Goal: Obtain resource: Obtain resource

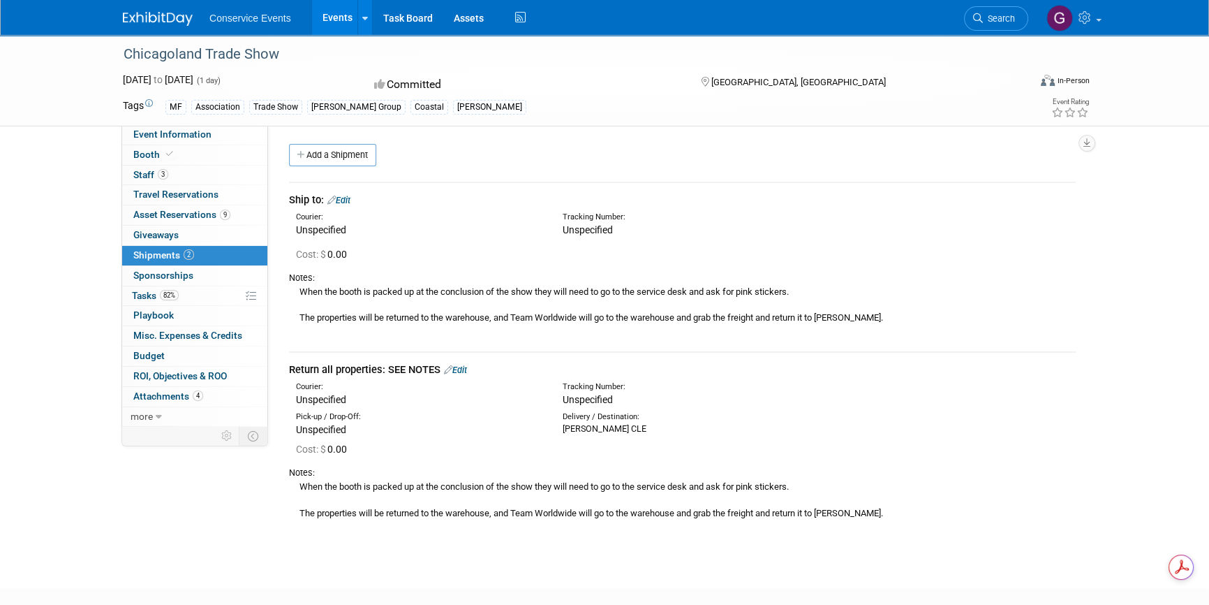
click at [330, 14] on link "Events" at bounding box center [337, 17] width 51 height 35
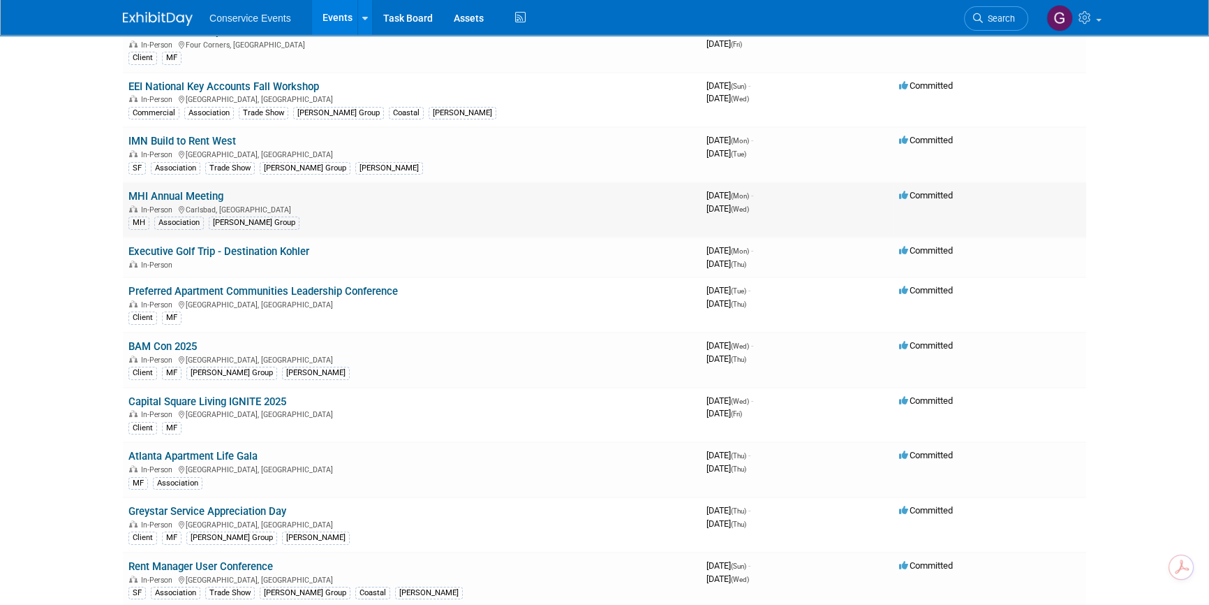
scroll to position [190, 0]
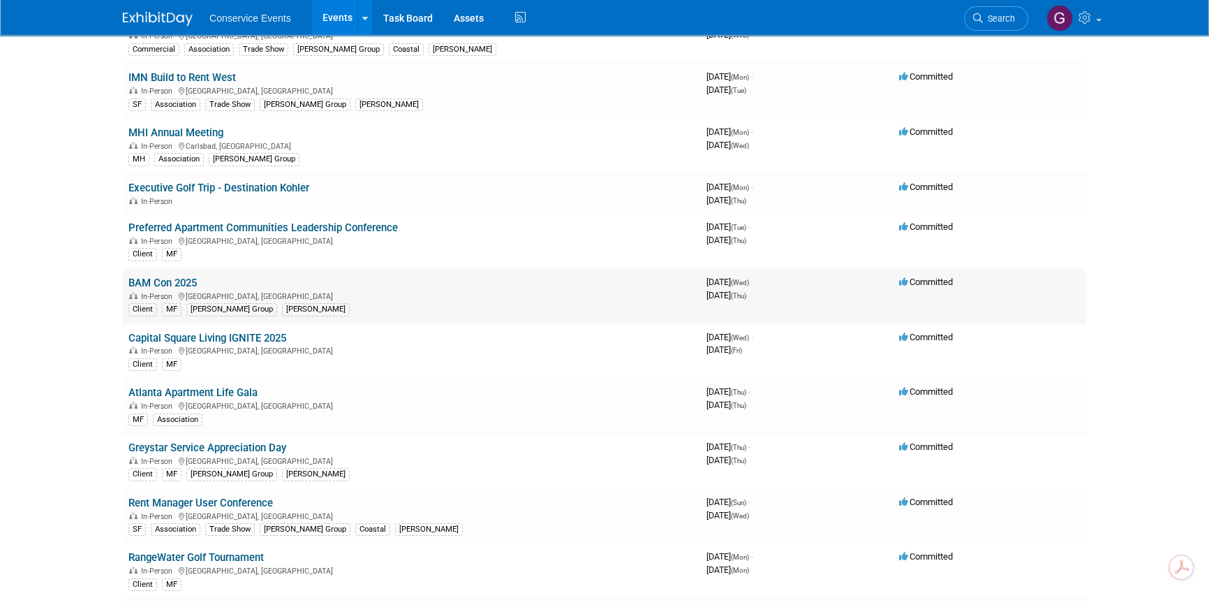
click at [170, 278] on link "BAM Con 2025" at bounding box center [162, 282] width 68 height 13
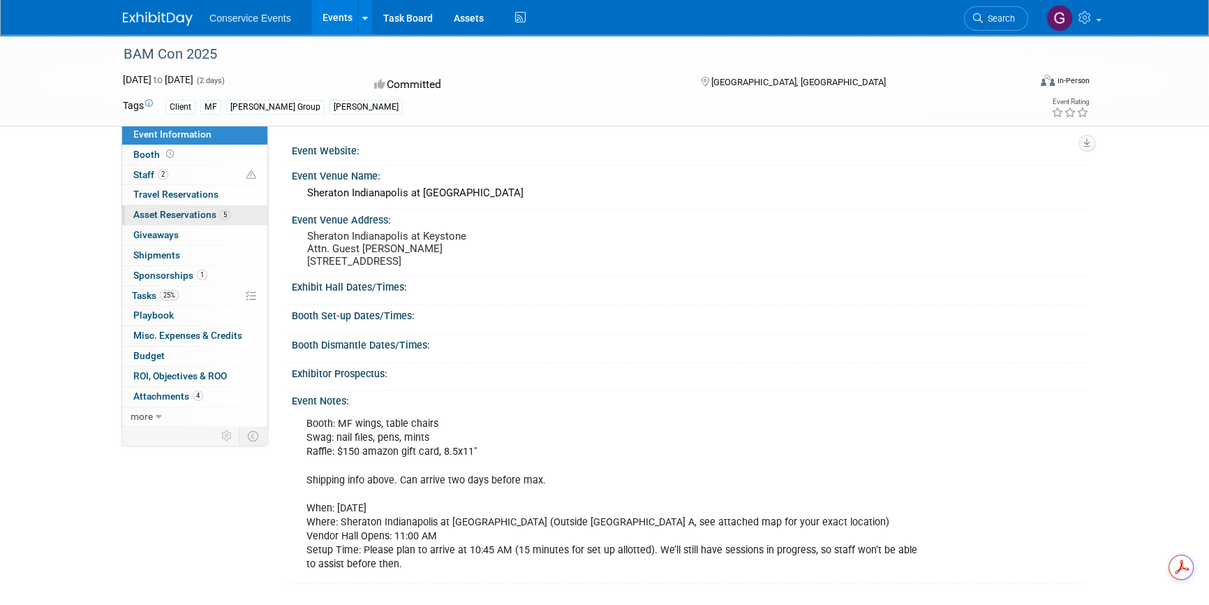
click at [181, 213] on span "Asset Reservations 5" at bounding box center [181, 214] width 97 height 11
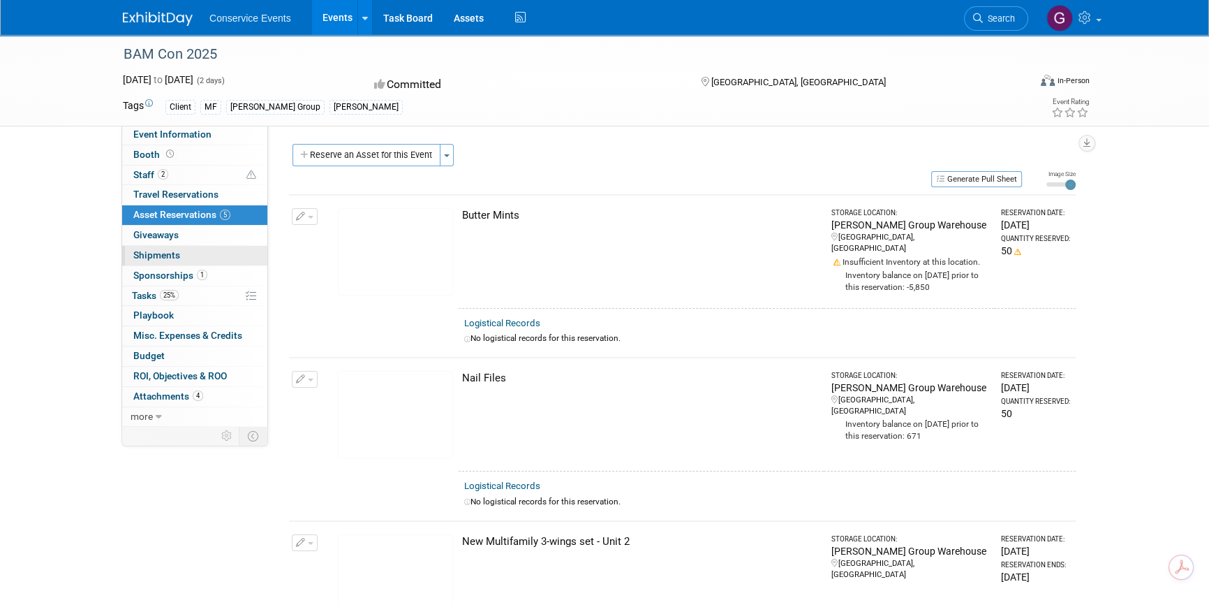
click at [157, 253] on span "Shipments 0" at bounding box center [156, 254] width 47 height 11
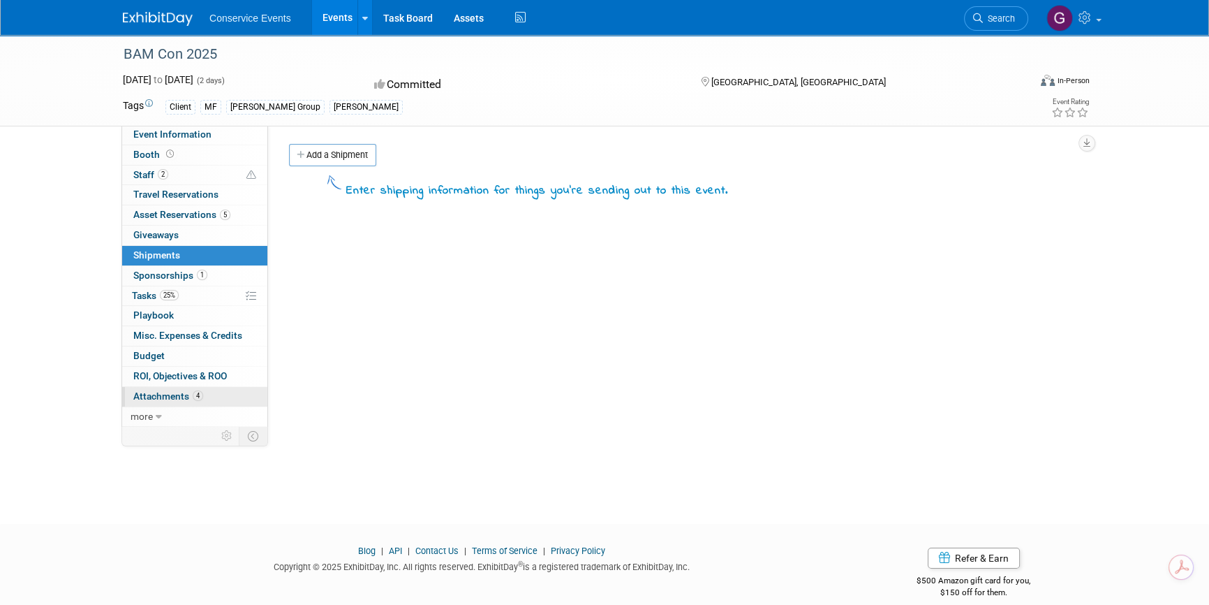
click at [163, 392] on span "Attachments 4" at bounding box center [168, 395] width 70 height 11
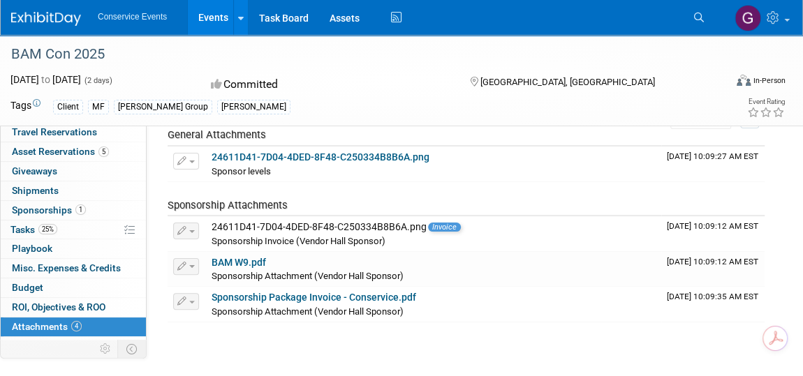
scroll to position [72, 0]
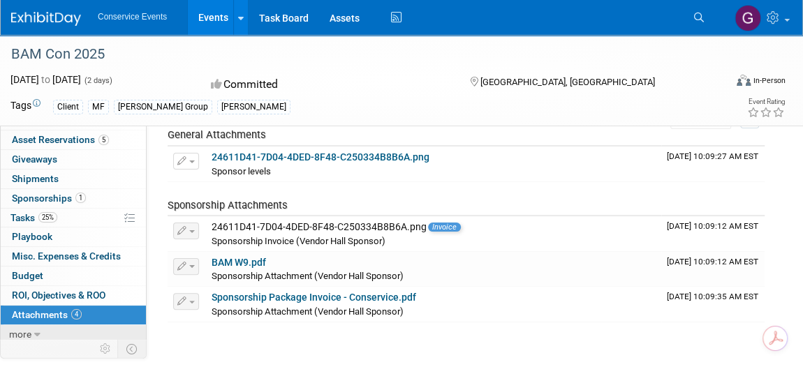
click at [41, 330] on link "more" at bounding box center [73, 334] width 145 height 19
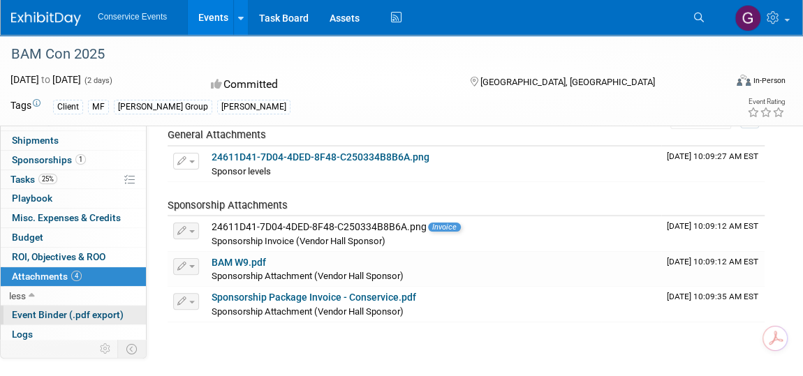
drag, startPoint x: 40, startPoint y: 309, endPoint x: 51, endPoint y: 304, distance: 11.9
click at [40, 309] on span "Event Binder (.pdf export)" at bounding box center [68, 314] width 112 height 11
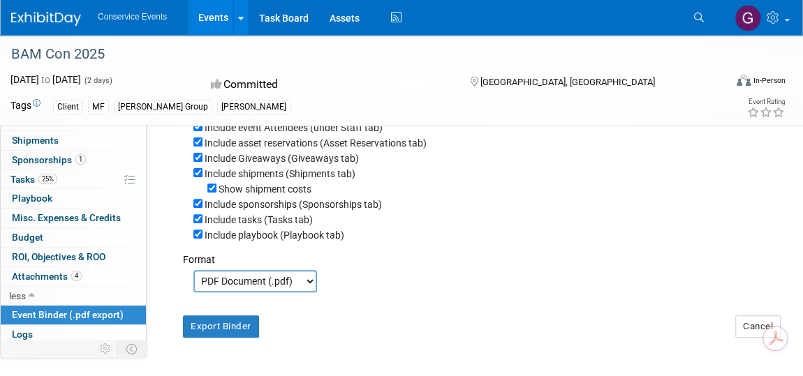
scroll to position [286, 0]
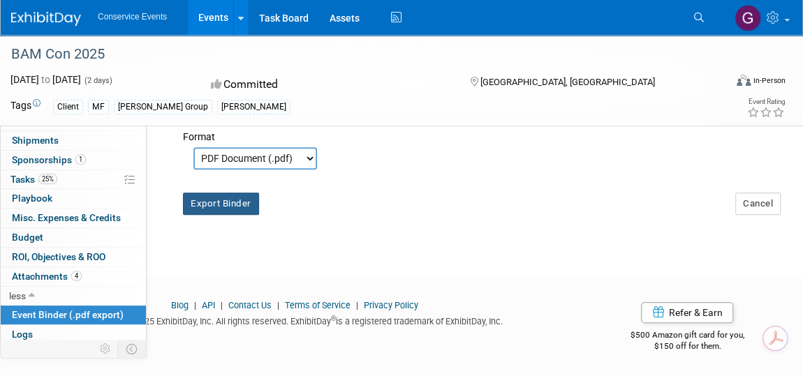
click at [220, 200] on button "Export Binder" at bounding box center [221, 204] width 76 height 22
